Goal: Participate in discussion: Engage in conversation with other users on a specific topic

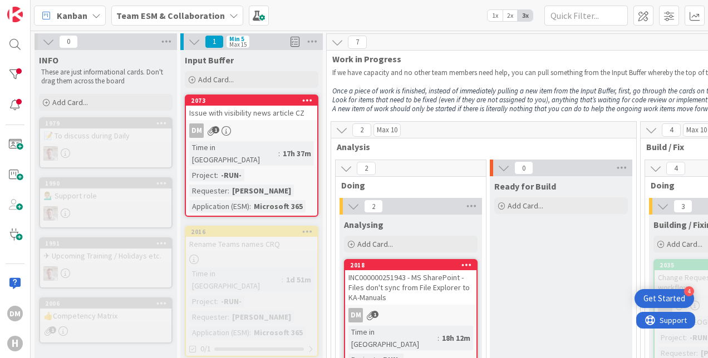
click at [500, 17] on span "1x" at bounding box center [494, 15] width 15 height 11
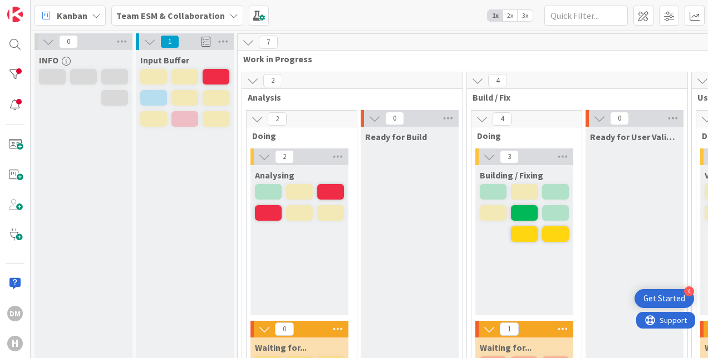
click at [508, 14] on span "2x" at bounding box center [509, 15] width 15 height 11
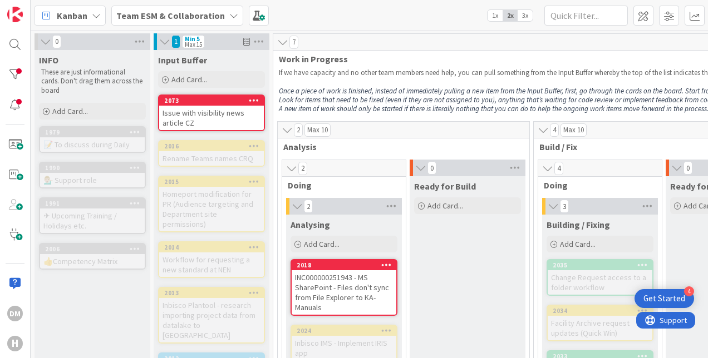
click at [215, 112] on div "Issue with visibility news article CZ" at bounding box center [211, 118] width 105 height 24
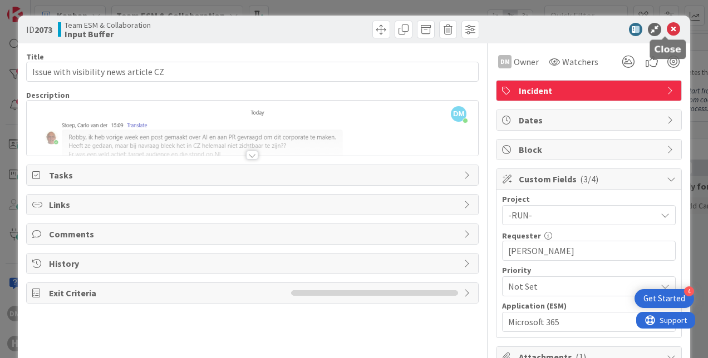
click at [667, 31] on icon at bounding box center [673, 29] width 13 height 13
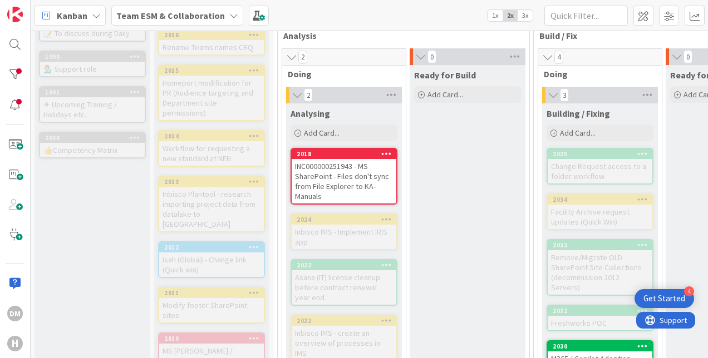
click at [372, 174] on div "INC000000251943 - MS SharePoint - Files don't sync from File Explorer to KA-Man…" at bounding box center [344, 181] width 105 height 45
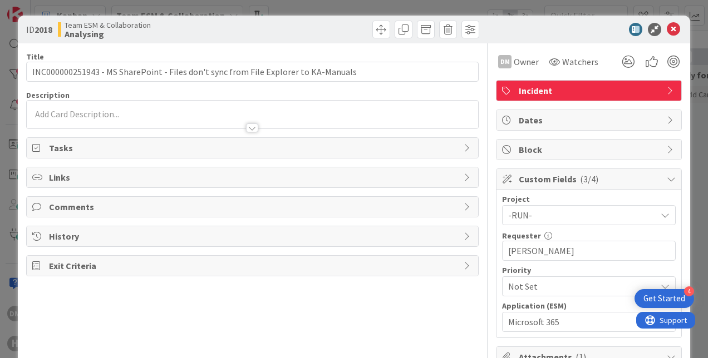
type input "INC000000251943 - MS SharePoint - Files don't sync from File Explorer to KA-Man…"
click at [667, 27] on icon at bounding box center [673, 29] width 13 height 13
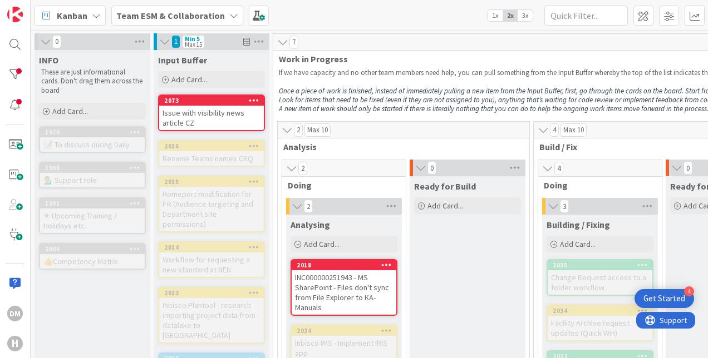
click at [230, 115] on div "Issue with visibility news article CZ" at bounding box center [211, 118] width 105 height 24
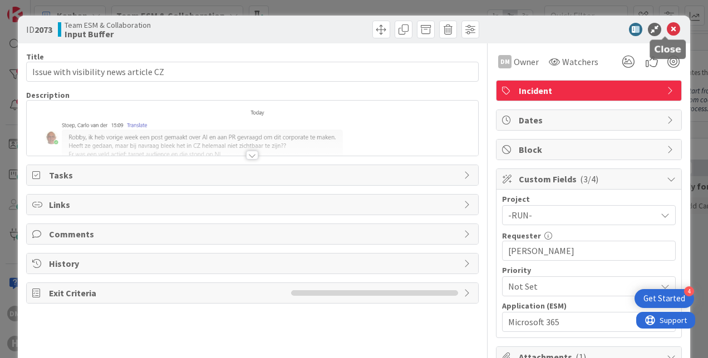
click at [667, 26] on icon at bounding box center [673, 29] width 13 height 13
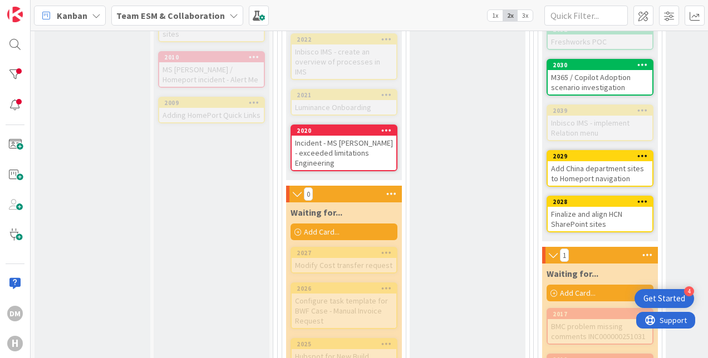
scroll to position [390, 0]
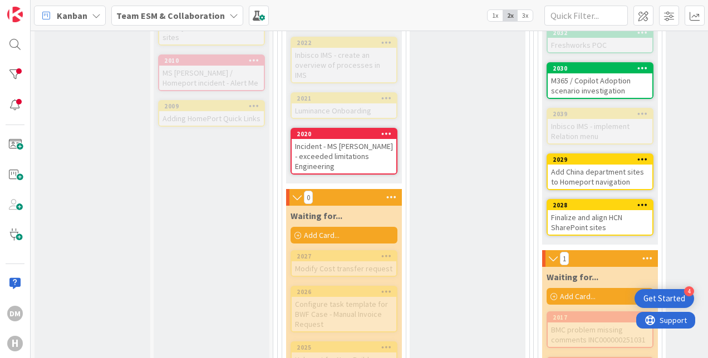
click at [359, 139] on div "Incident - MS [PERSON_NAME] - exceeded limitations Engineering" at bounding box center [344, 156] width 105 height 35
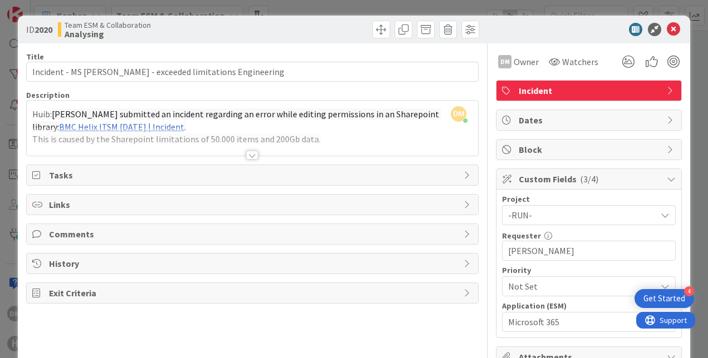
click at [249, 152] on div at bounding box center [252, 155] width 12 height 9
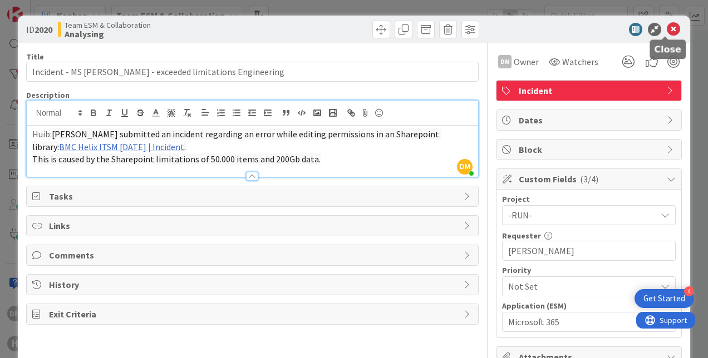
click at [667, 25] on icon at bounding box center [673, 29] width 13 height 13
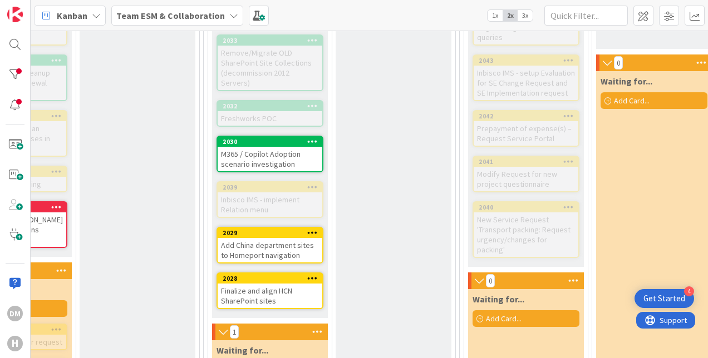
scroll to position [334, 330]
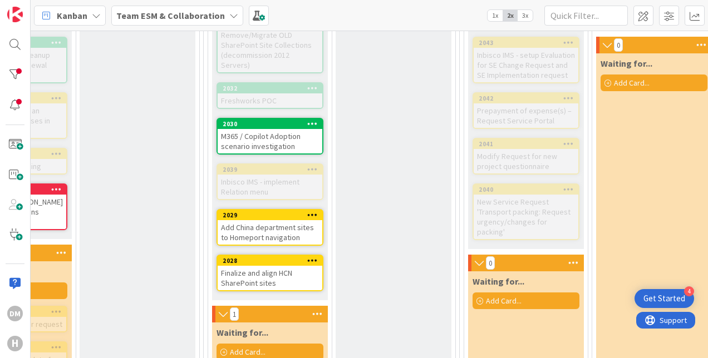
click at [278, 129] on div "M365 / Copilot Adoption scenario investigation" at bounding box center [270, 141] width 105 height 24
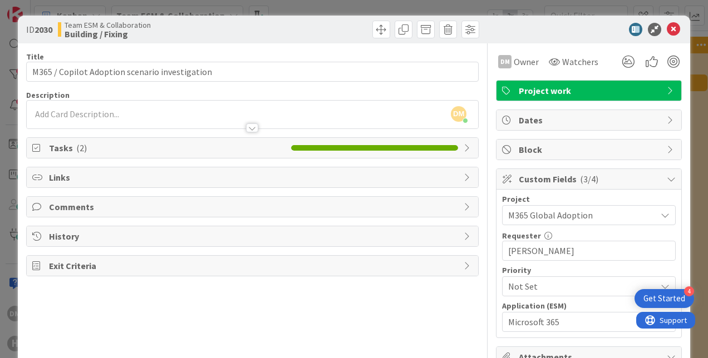
click at [336, 209] on span "Comments" at bounding box center [253, 206] width 409 height 13
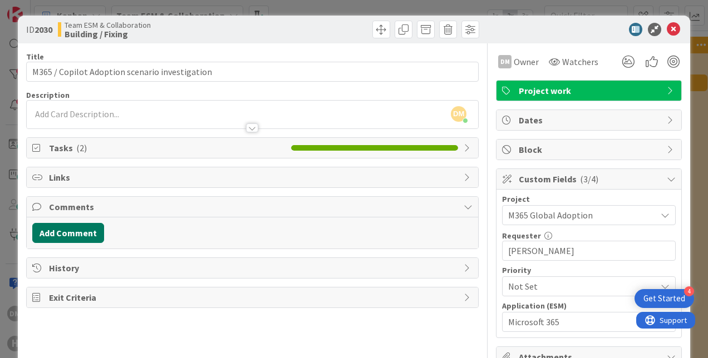
click at [83, 227] on button "Add Comment" at bounding box center [68, 233] width 72 height 20
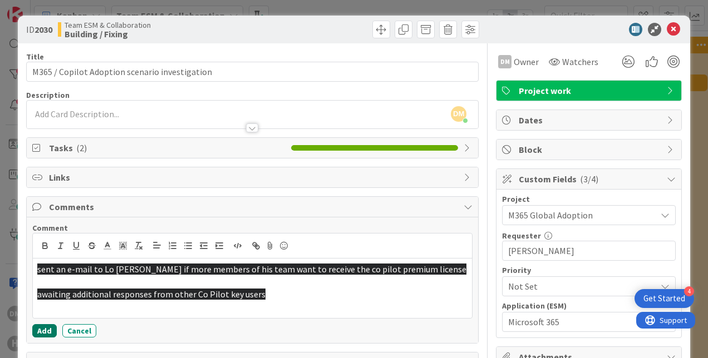
click at [52, 328] on button "Add" at bounding box center [44, 330] width 24 height 13
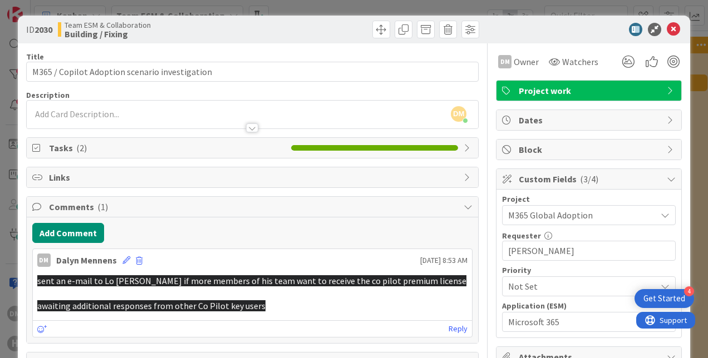
click at [265, 284] on p "sent an e-mail to Lo [PERSON_NAME] if more members of his team want to receive …" at bounding box center [252, 281] width 430 height 13
click at [668, 33] on icon at bounding box center [673, 29] width 13 height 13
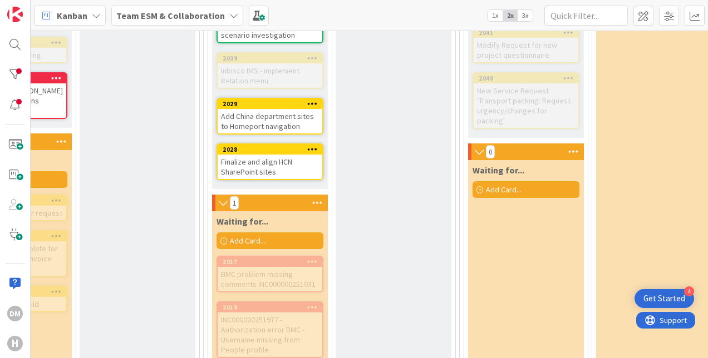
click at [275, 109] on div "Add China department sites to Homeport navigation" at bounding box center [270, 121] width 105 height 24
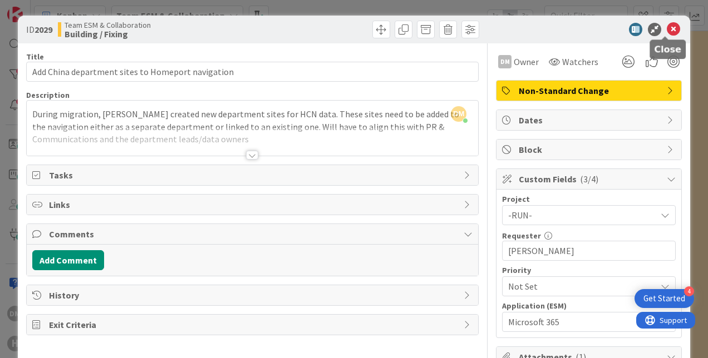
click at [669, 32] on icon at bounding box center [673, 29] width 13 height 13
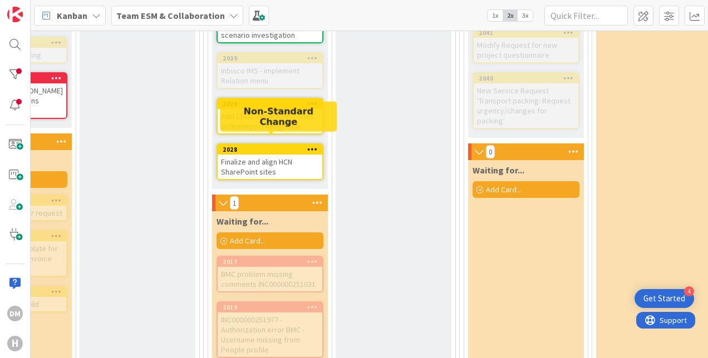
click at [270, 145] on div "2028" at bounding box center [270, 150] width 105 height 10
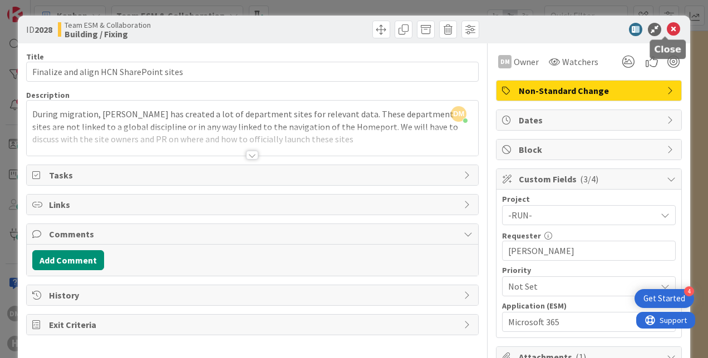
click at [667, 27] on icon at bounding box center [673, 29] width 13 height 13
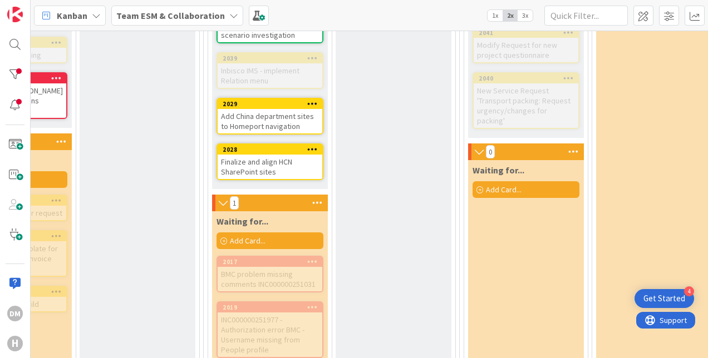
click at [262, 109] on div "Add China department sites to Homeport navigation" at bounding box center [270, 121] width 105 height 24
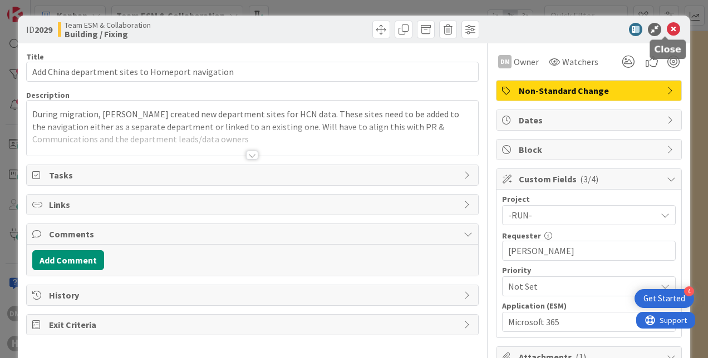
click at [667, 30] on icon at bounding box center [673, 29] width 13 height 13
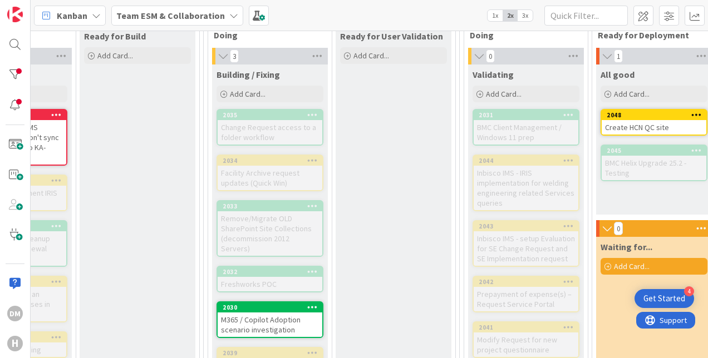
scroll to position [111, 330]
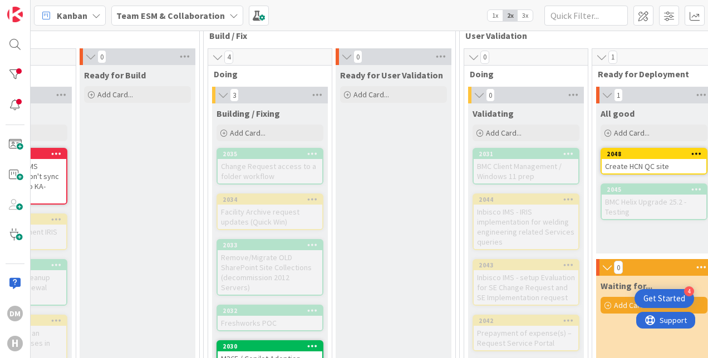
click at [346, 56] on icon at bounding box center [347, 56] width 12 height 11
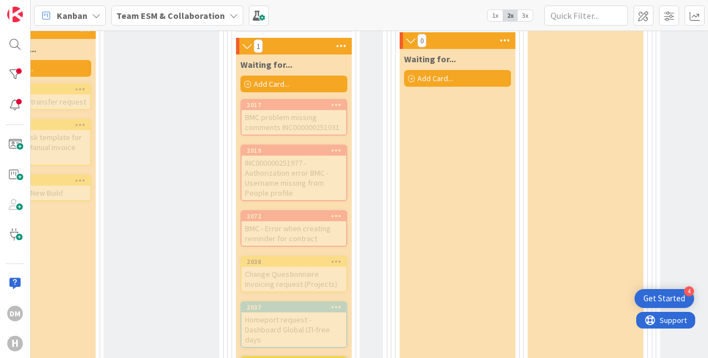
scroll to position [622, 306]
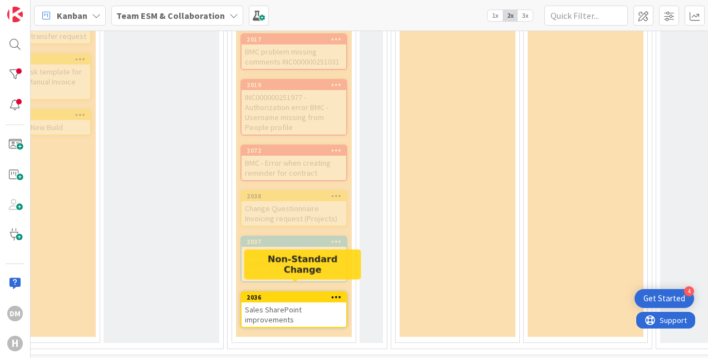
click at [300, 294] on div "2036" at bounding box center [297, 298] width 100 height 8
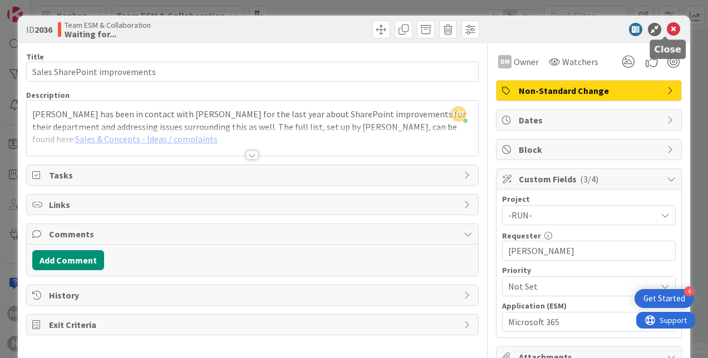
click at [667, 30] on icon at bounding box center [673, 29] width 13 height 13
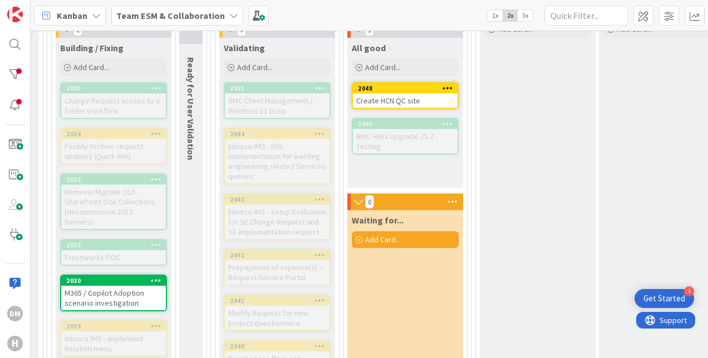
scroll to position [177, 491]
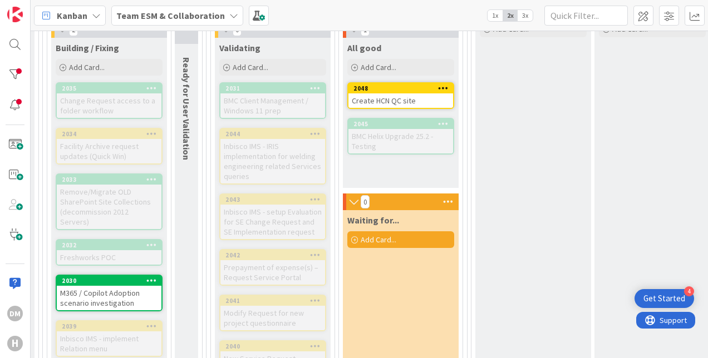
click at [387, 97] on div "Create HCN QC site" at bounding box center [400, 100] width 105 height 14
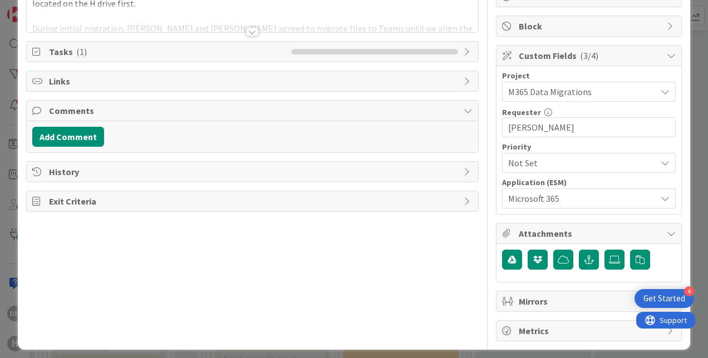
scroll to position [127, 0]
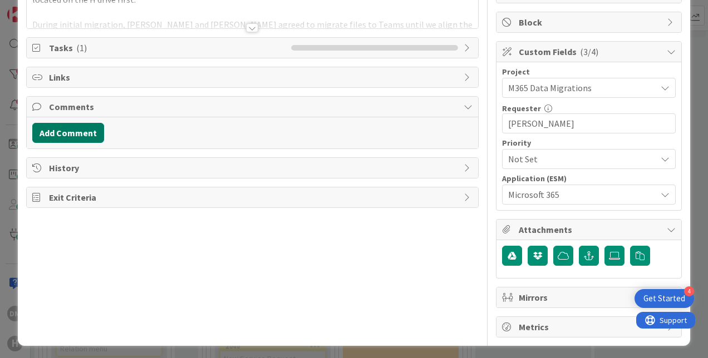
click at [87, 127] on button "Add Comment" at bounding box center [68, 133] width 72 height 20
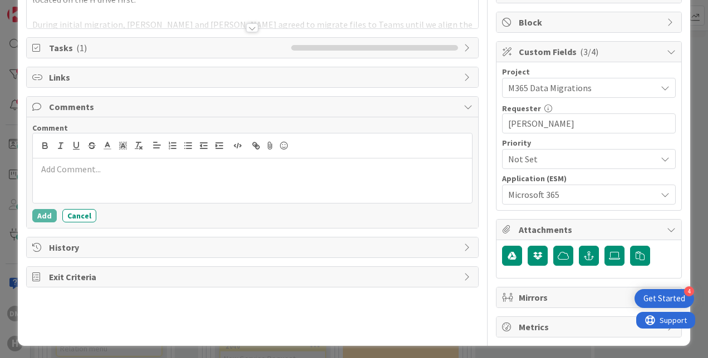
click at [152, 167] on p at bounding box center [252, 169] width 430 height 13
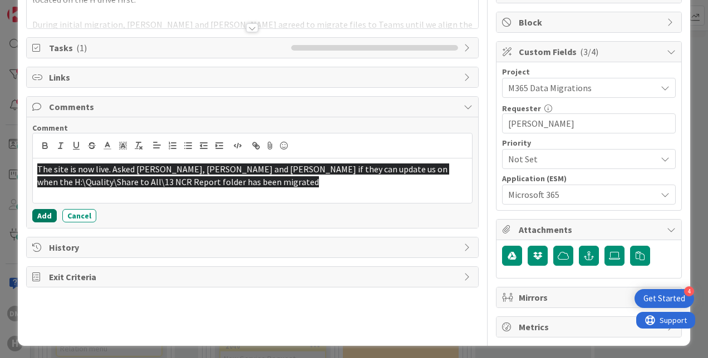
click at [43, 214] on button "Add" at bounding box center [44, 215] width 24 height 13
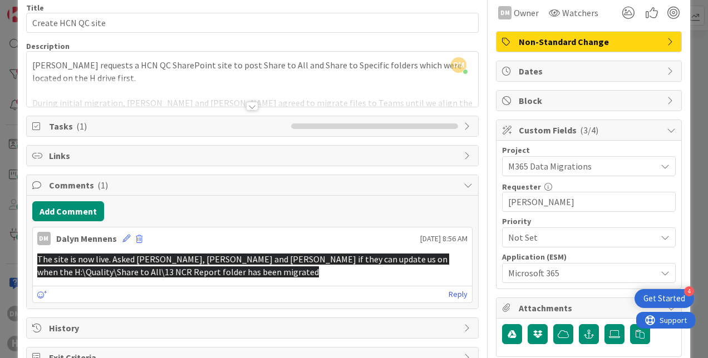
scroll to position [0, 0]
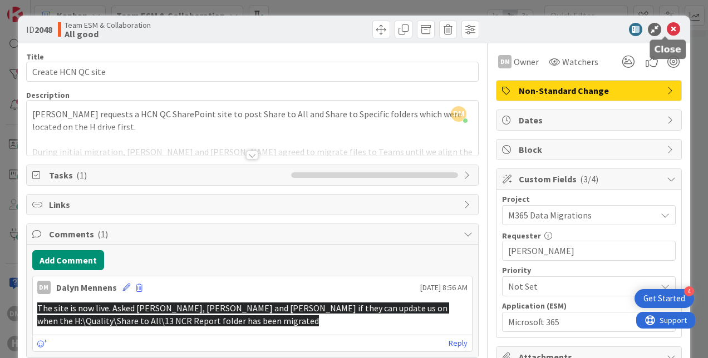
click at [667, 28] on icon at bounding box center [673, 29] width 13 height 13
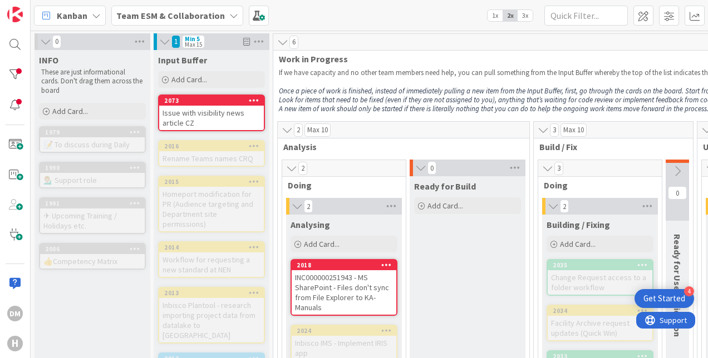
click at [212, 116] on div "Issue with visibility news article CZ" at bounding box center [211, 118] width 105 height 24
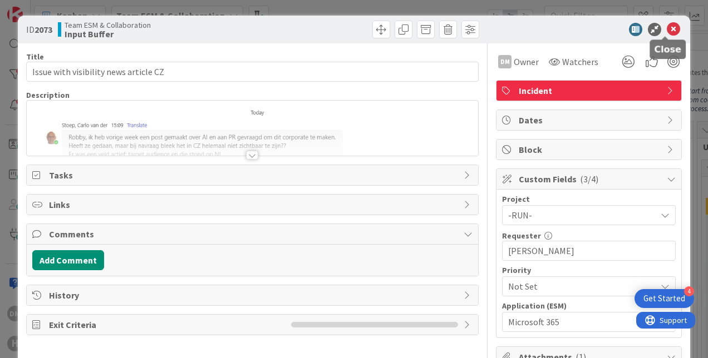
click at [667, 28] on icon at bounding box center [673, 29] width 13 height 13
